Goal: Task Accomplishment & Management: Use online tool/utility

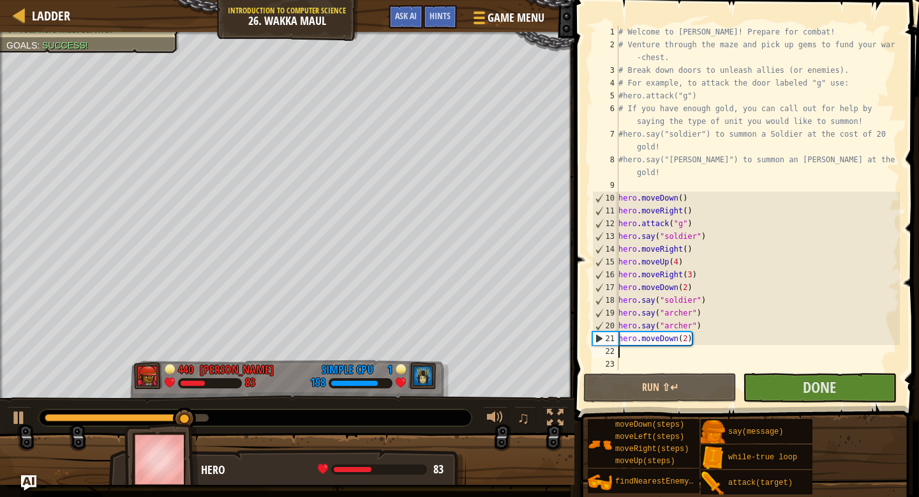
click at [622, 351] on div "# Welcome to [PERSON_NAME]! Prepare for combat! # Venture through the maze and …" at bounding box center [758, 211] width 284 height 370
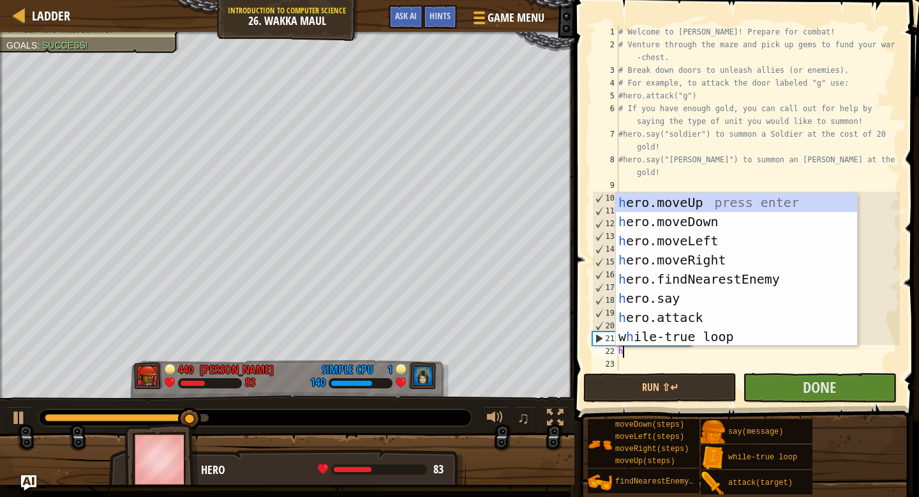
type textarea "he"
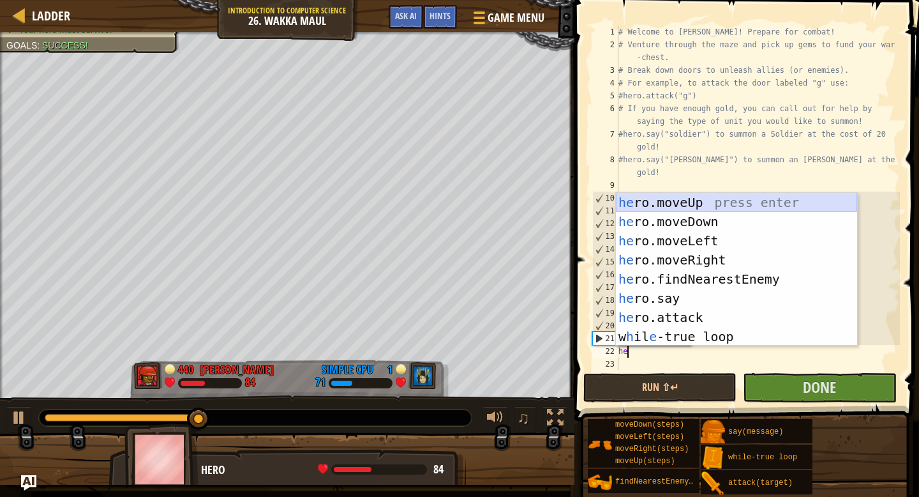
click at [691, 200] on div "he ro.moveUp press enter he ro.moveDown press enter he ro.moveLeft press enter …" at bounding box center [736, 288] width 241 height 191
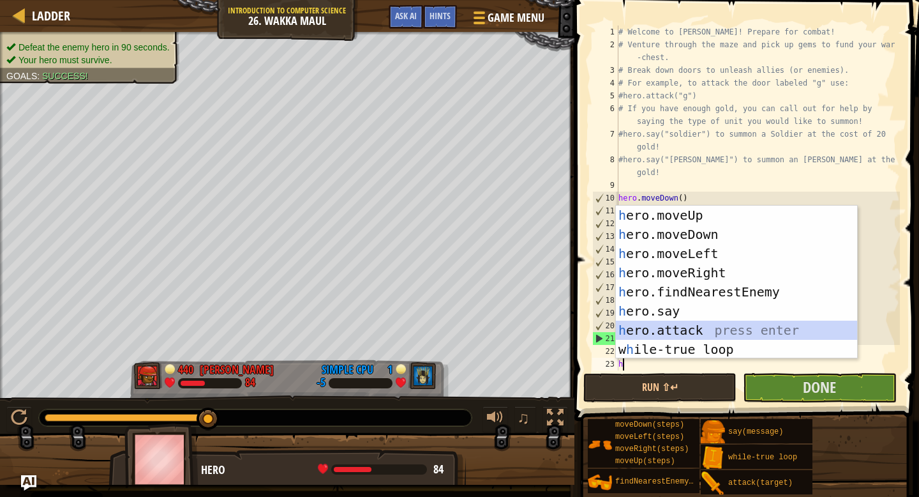
click at [641, 334] on div "h ero.moveUp press enter h ero.moveDown press enter h ero.moveLeft press enter …" at bounding box center [736, 301] width 241 height 191
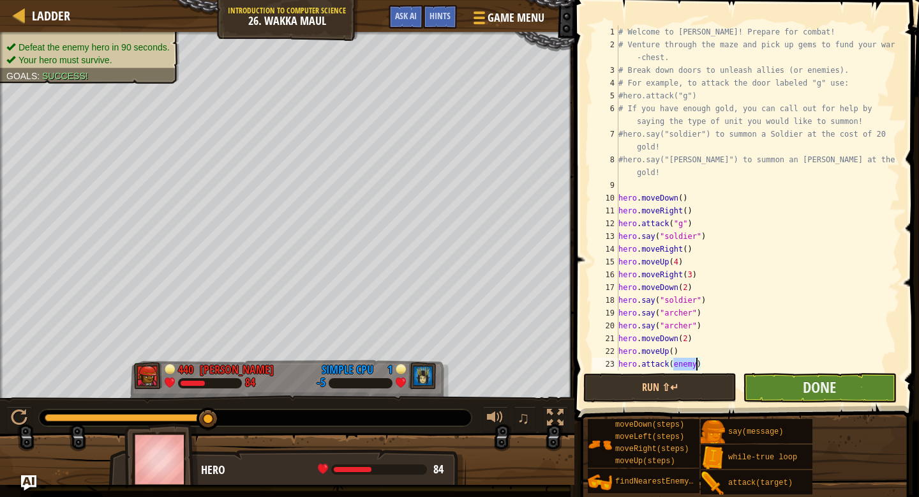
type textarea "hero.attack(enemy)"
click at [755, 391] on button "Done" at bounding box center [819, 387] width 153 height 29
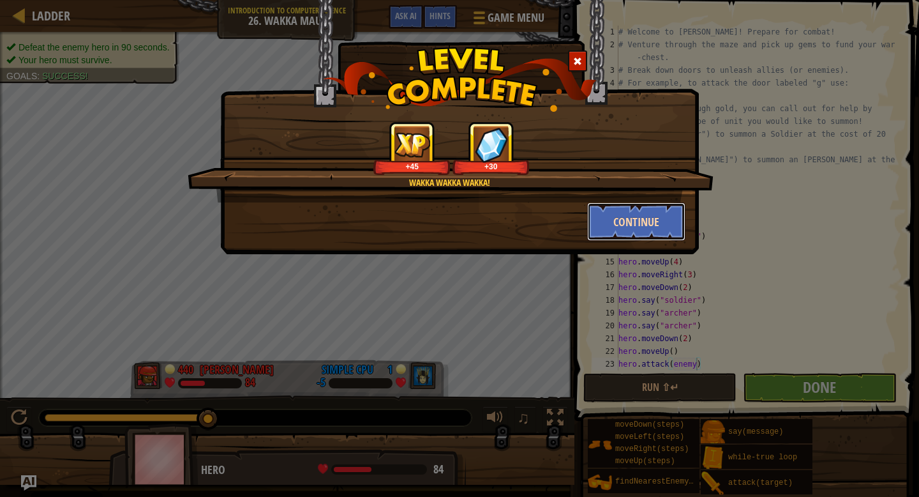
click at [668, 209] on button "Continue" at bounding box center [636, 221] width 99 height 38
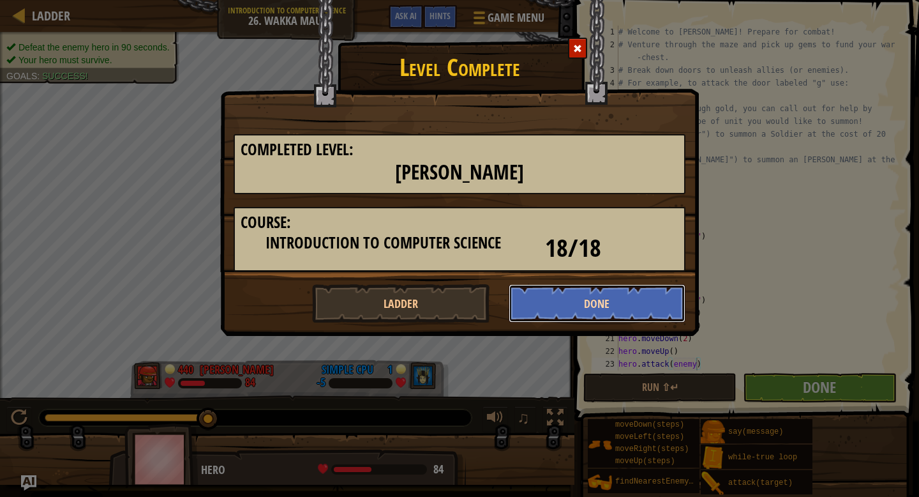
click at [610, 309] on button "Done" at bounding box center [597, 303] width 177 height 38
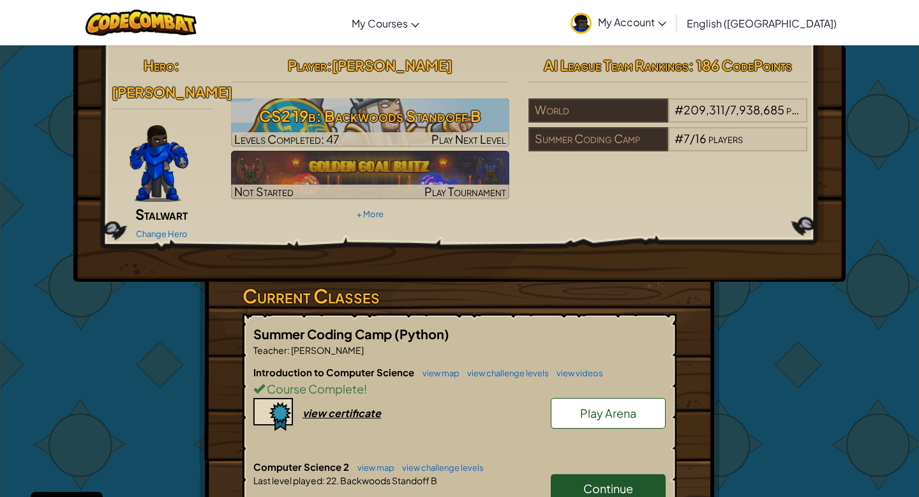
click at [624, 405] on span "Play Arena" at bounding box center [608, 412] width 56 height 15
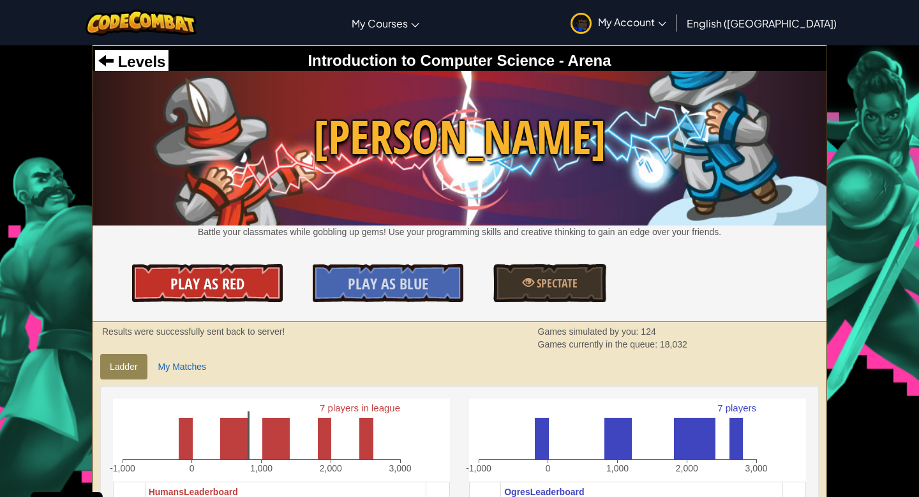
click at [205, 291] on span "Play As Red" at bounding box center [207, 283] width 74 height 20
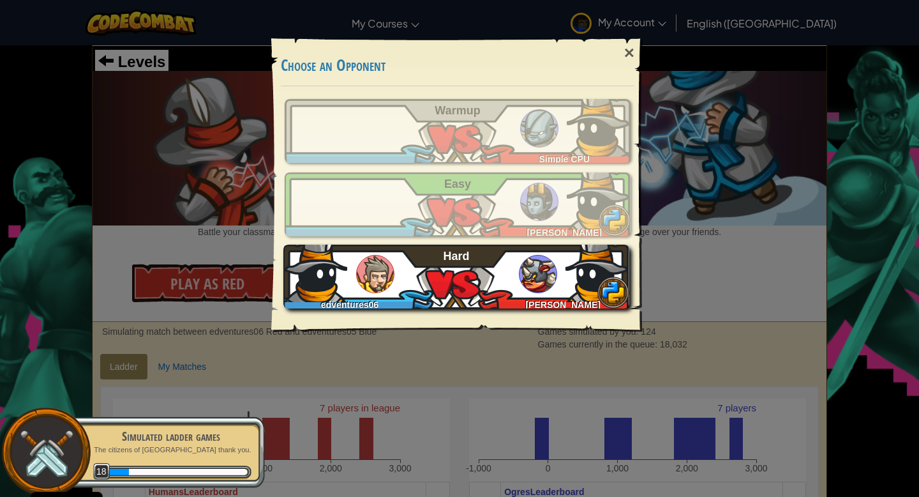
click at [513, 296] on div "[PERSON_NAME]" at bounding box center [560, 302] width 138 height 13
